Goal: Find specific page/section

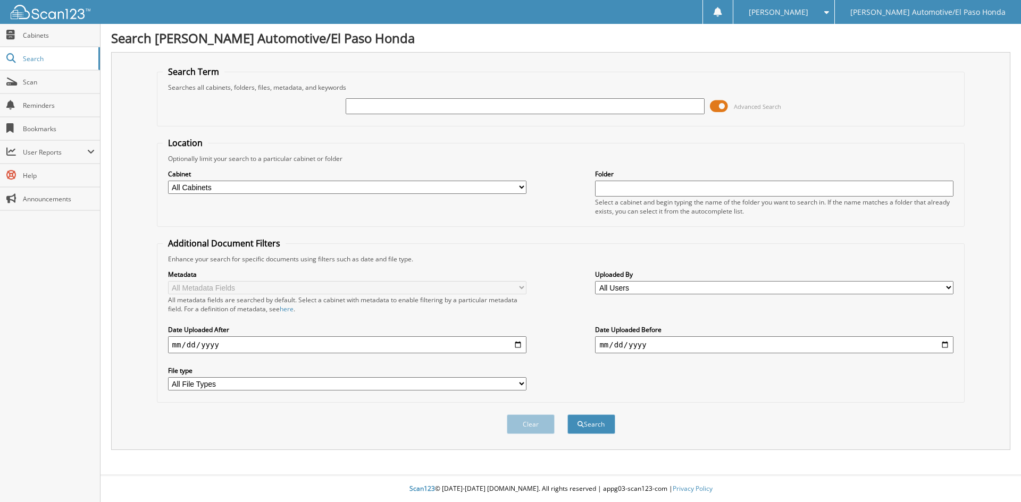
click at [503, 111] on input "text" at bounding box center [525, 106] width 358 height 16
type input "[PERSON_NAME]"
click at [567, 415] on button "Search" at bounding box center [591, 425] width 48 height 20
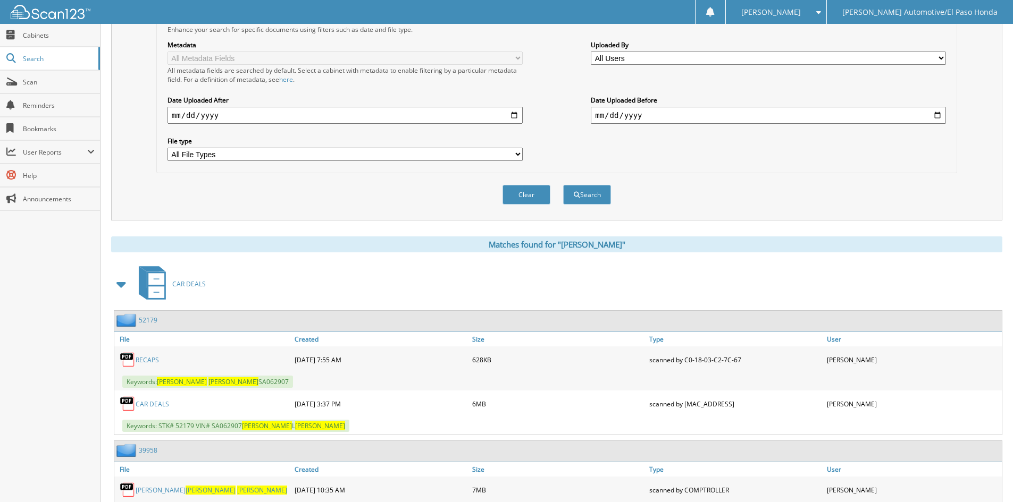
scroll to position [281, 0]
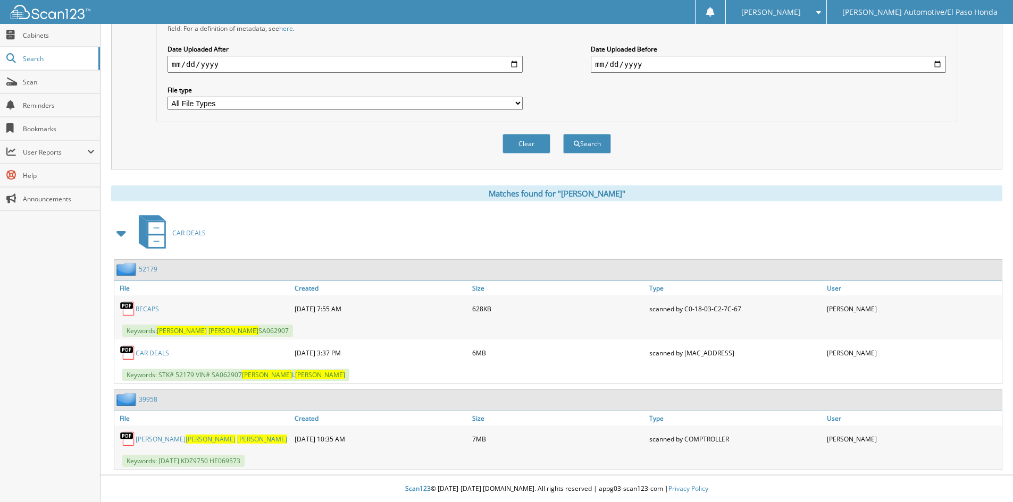
click at [156, 349] on link "CAR DEALS" at bounding box center [152, 353] width 33 height 9
